Goal: Information Seeking & Learning: Learn about a topic

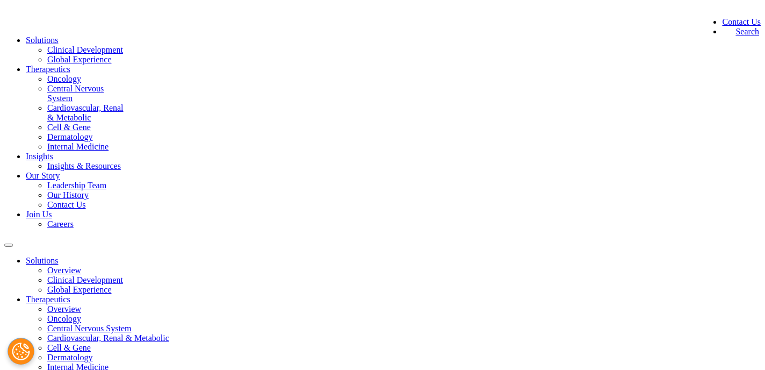
click at [81, 74] on link "Oncology" at bounding box center [64, 78] width 34 height 9
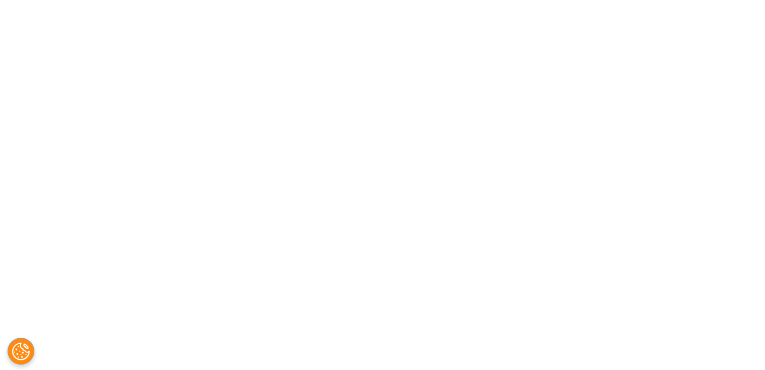
scroll to position [796, 0]
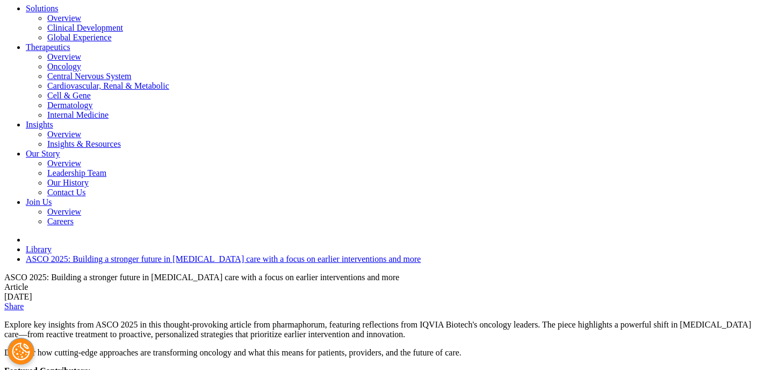
scroll to position [232, 0]
